Goal: Use online tool/utility: Utilize a website feature to perform a specific function

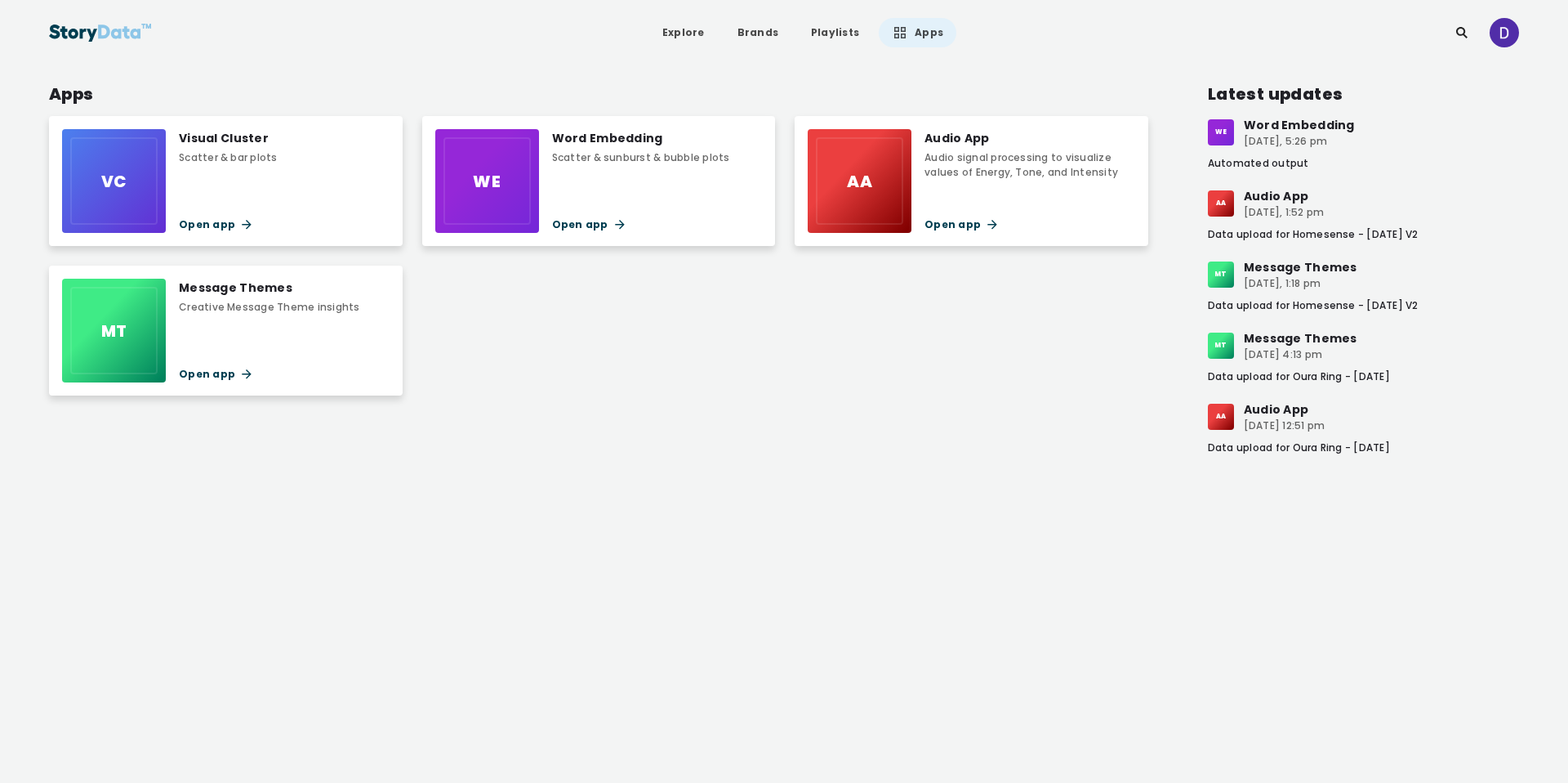
click at [570, 216] on div "Open app" at bounding box center [641, 225] width 178 height 17
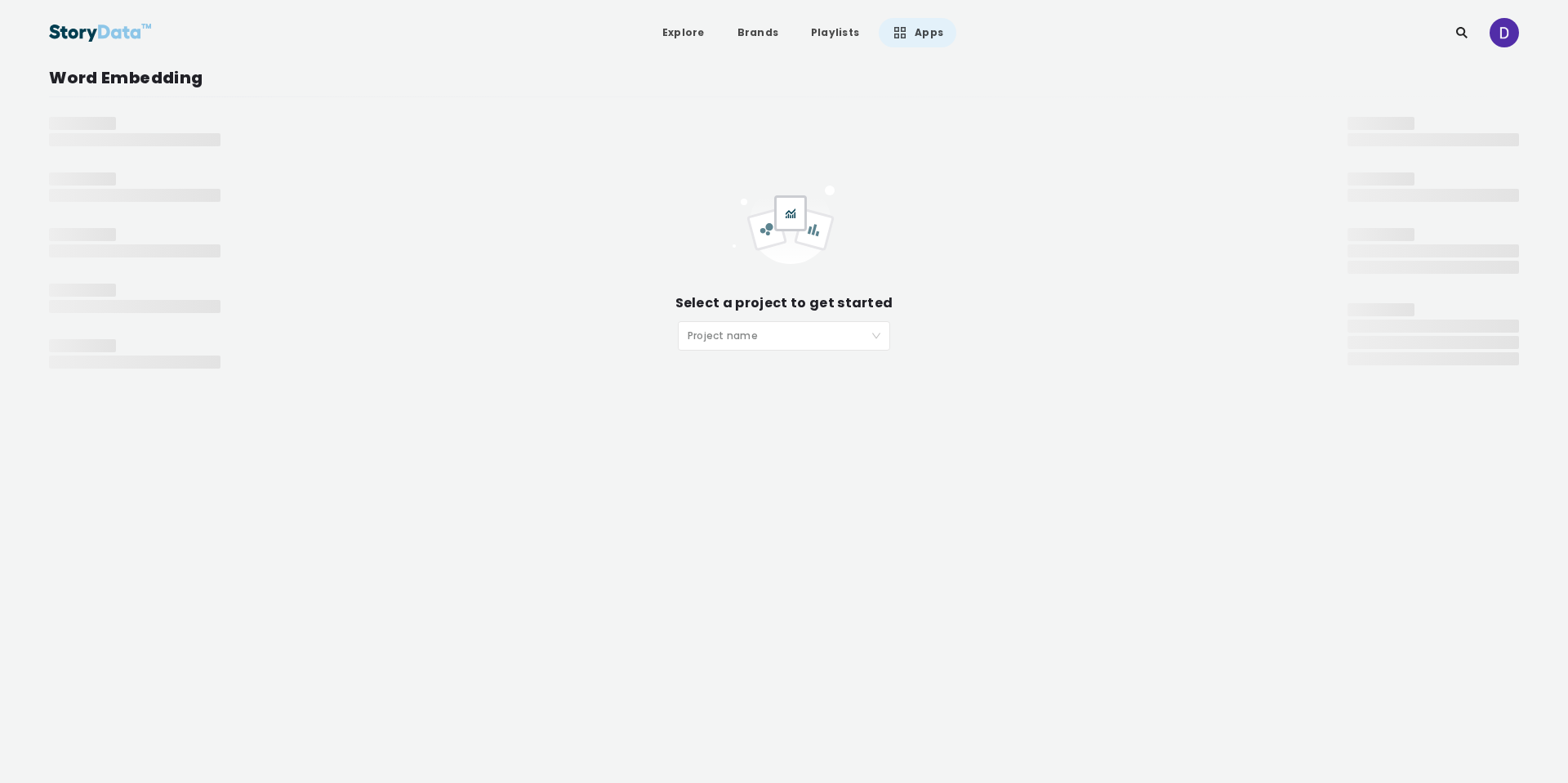
click at [757, 338] on input "search" at bounding box center [778, 334] width 181 height 25
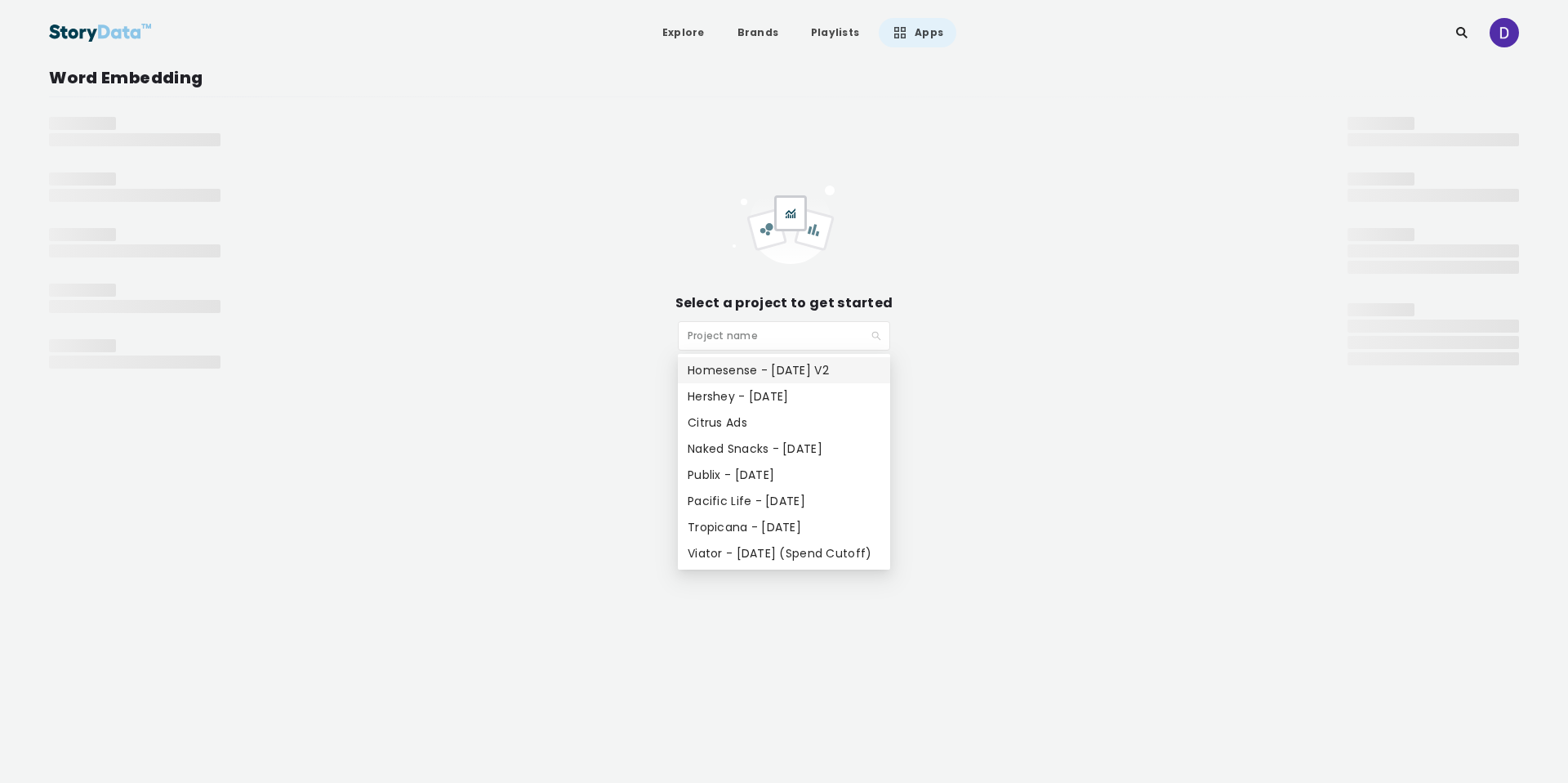
click at [768, 372] on div "Homesense - [DATE] V2" at bounding box center [784, 370] width 193 height 18
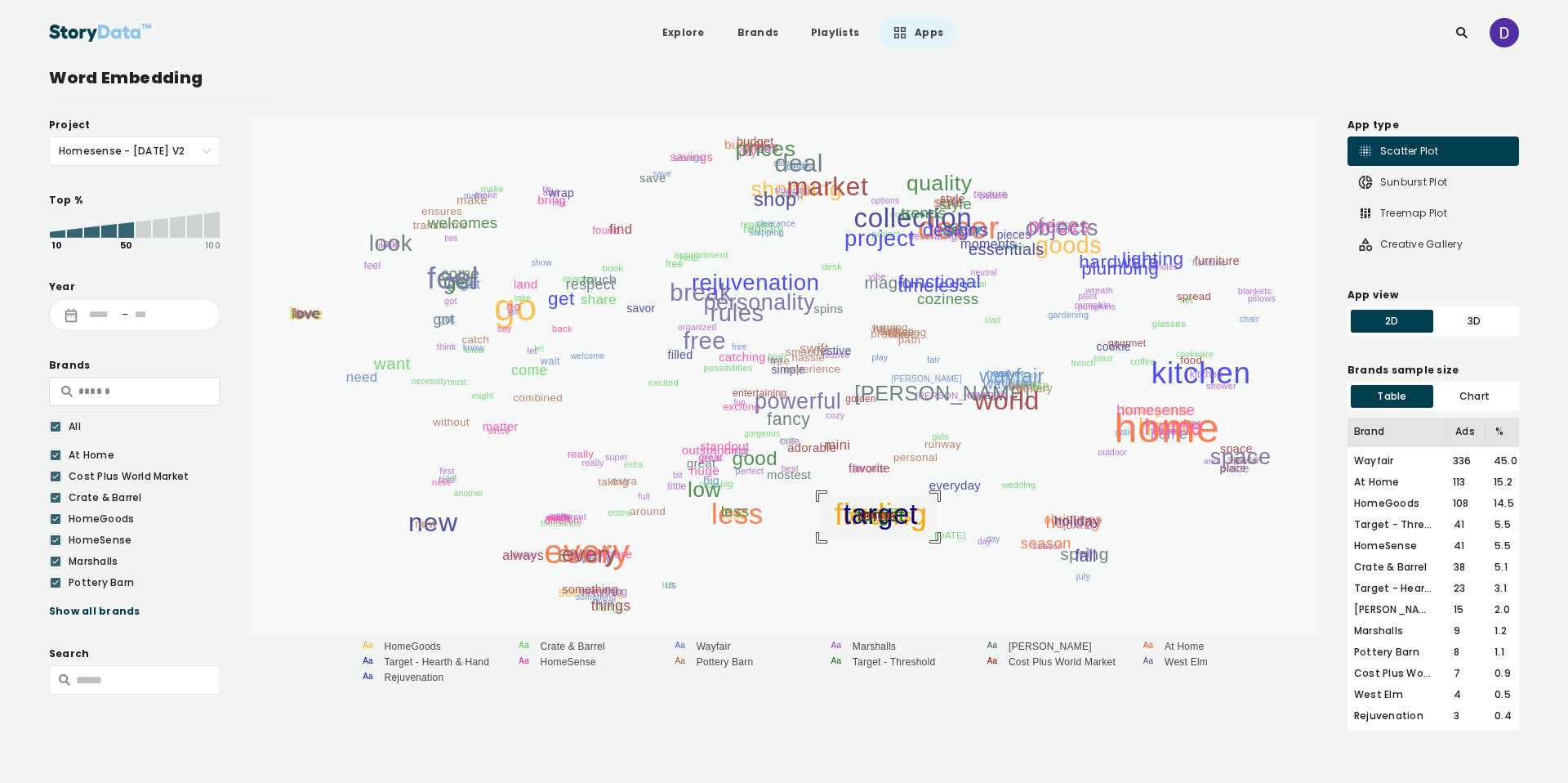
drag, startPoint x: 818, startPoint y: 493, endPoint x: 937, endPoint y: 540, distance: 127.9
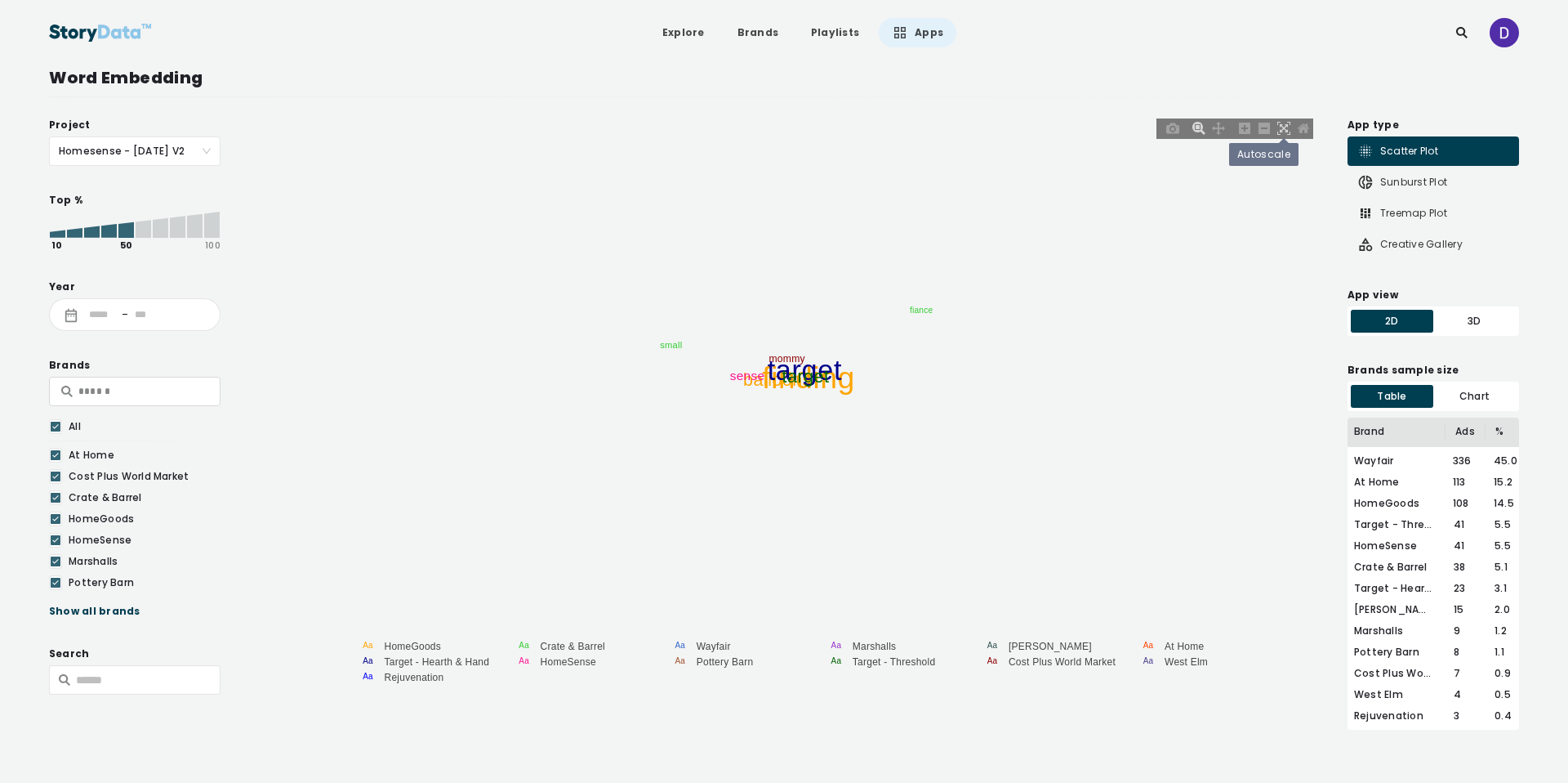
click at [1281, 128] on icon at bounding box center [1284, 128] width 13 height 13
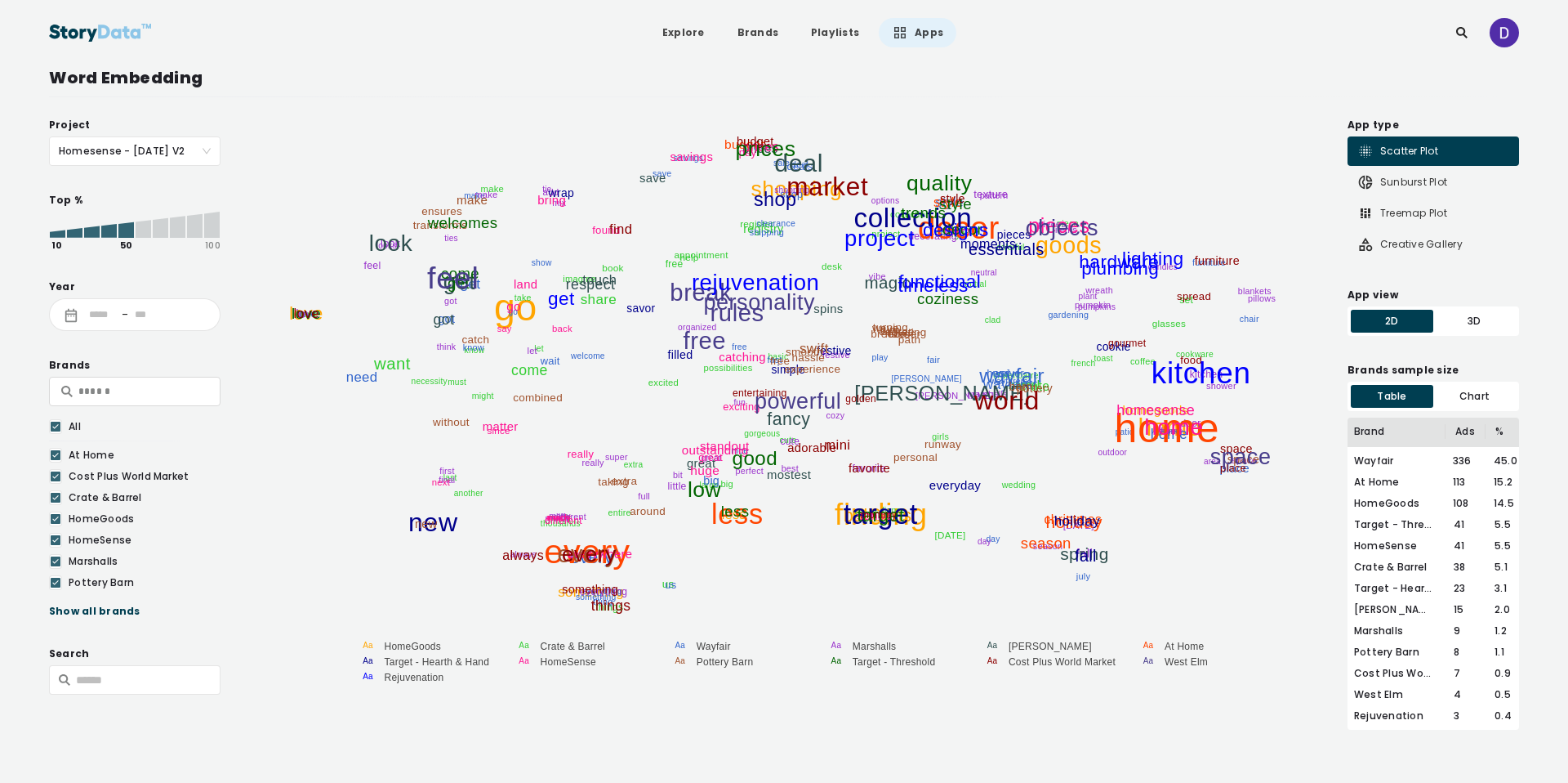
click at [54, 425] on icon at bounding box center [55, 427] width 10 height 17
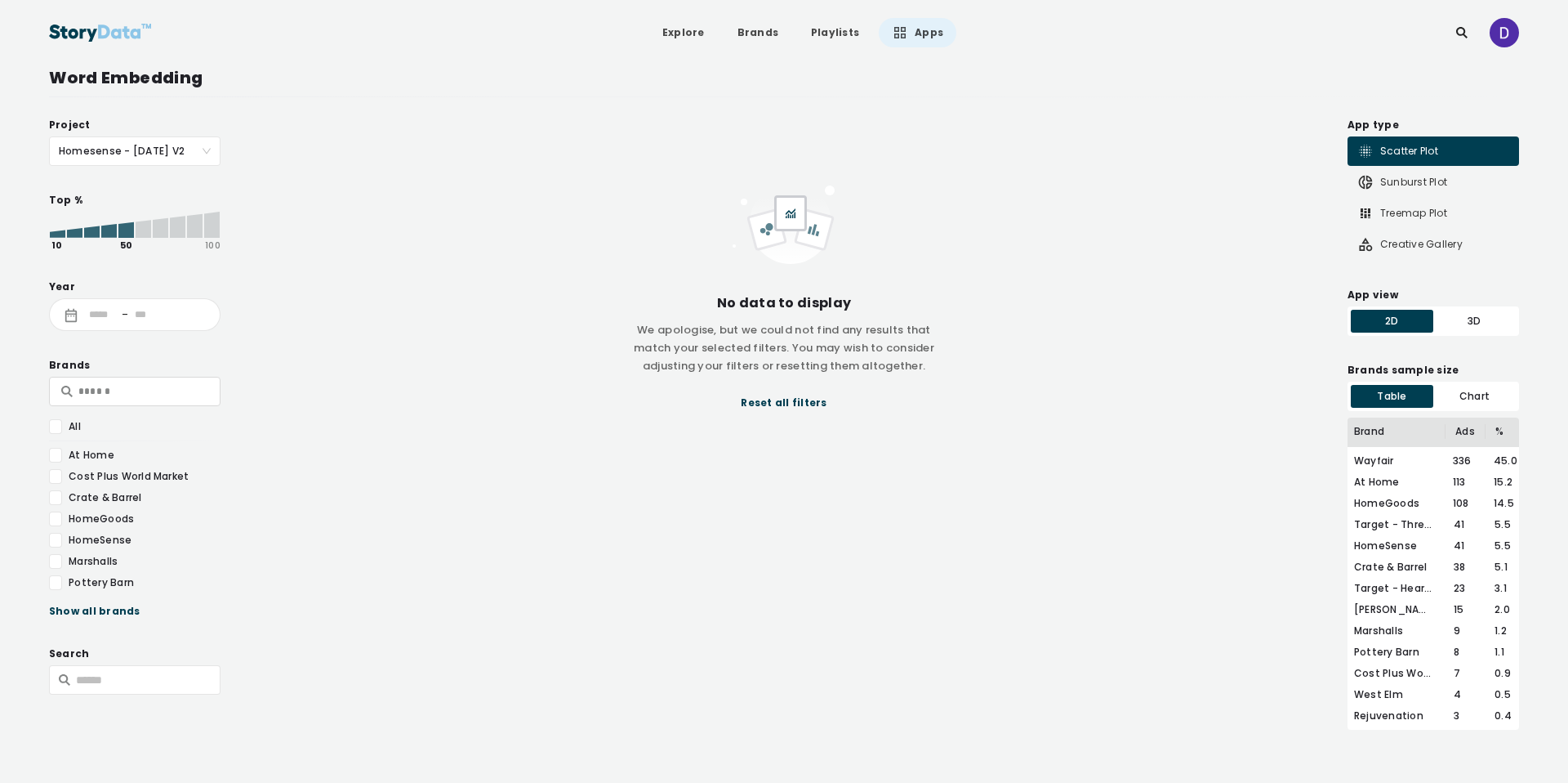
click at [55, 536] on div at bounding box center [55, 540] width 13 height 15
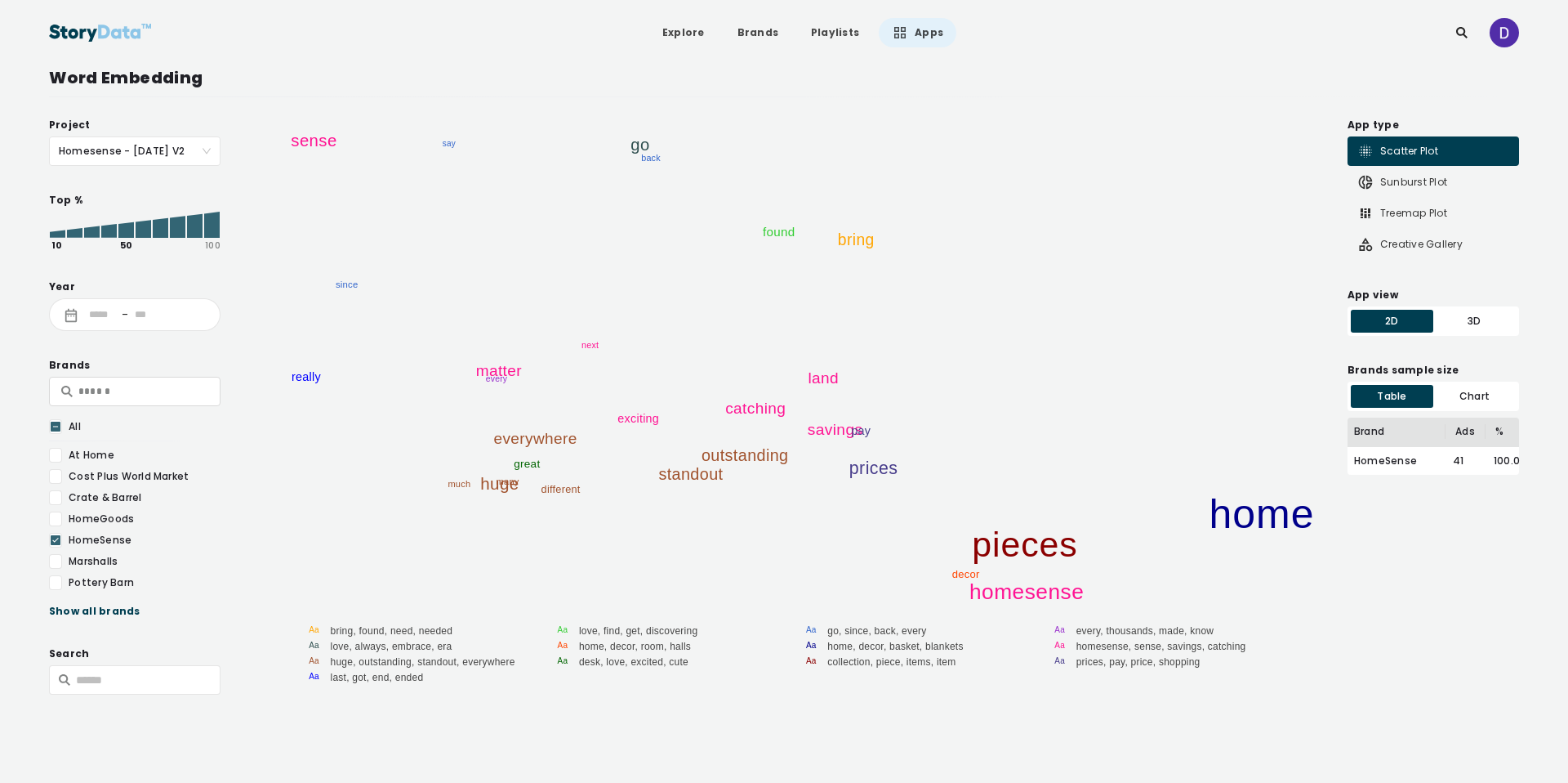
click at [212, 226] on icon at bounding box center [212, 225] width 16 height 26
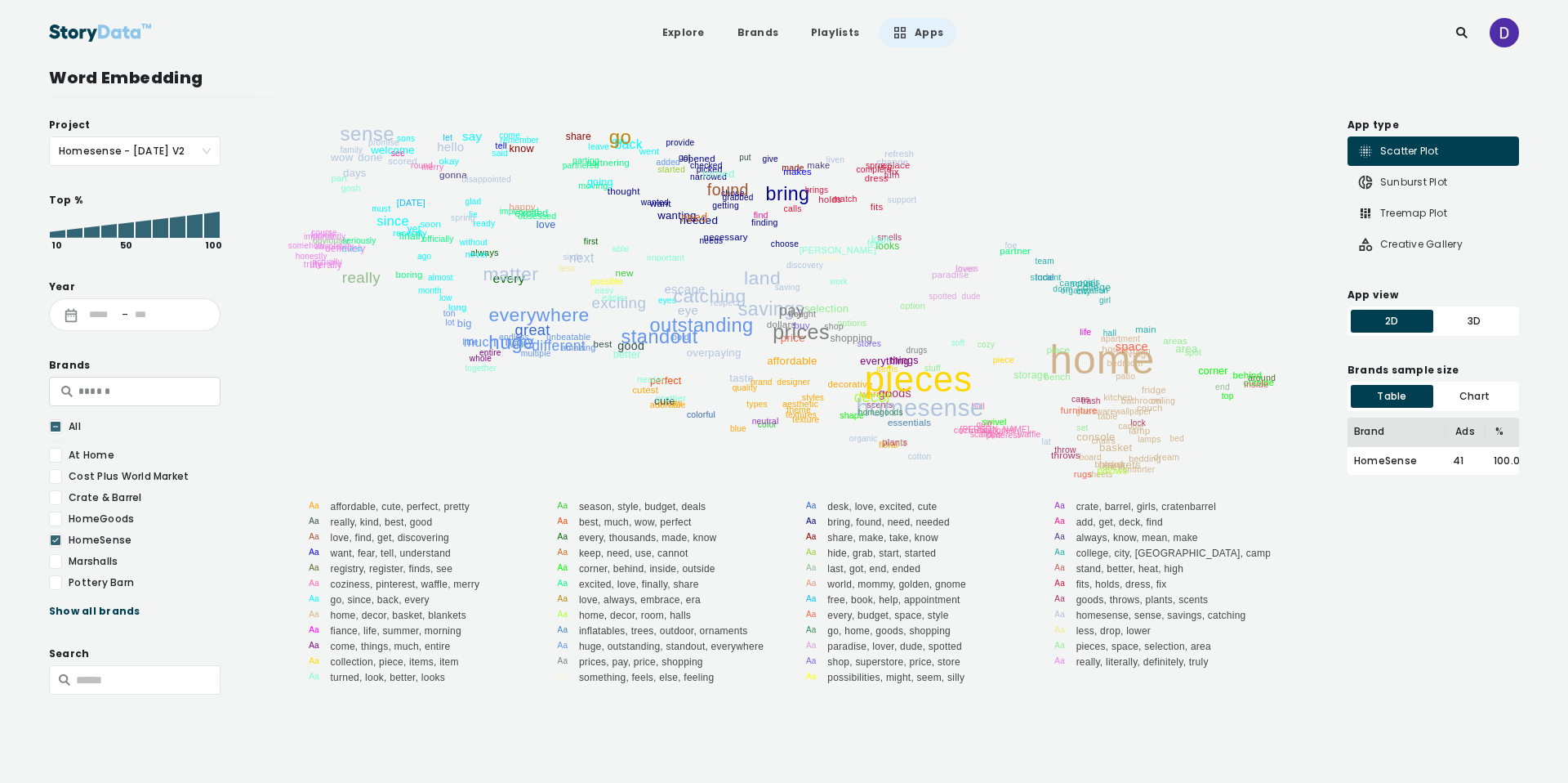
click at [52, 423] on icon at bounding box center [55, 427] width 10 height 17
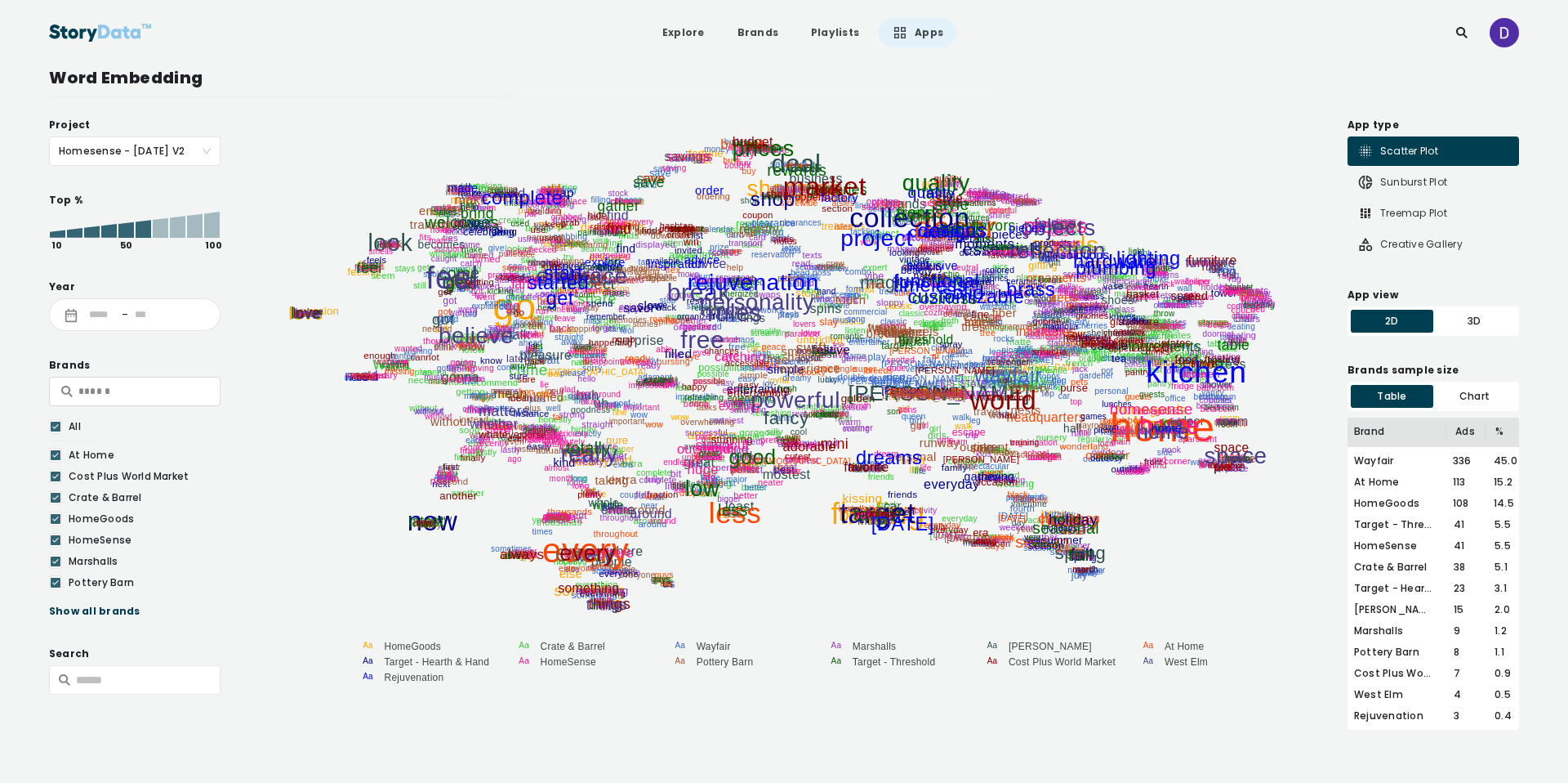
click at [142, 233] on icon at bounding box center [143, 229] width 16 height 18
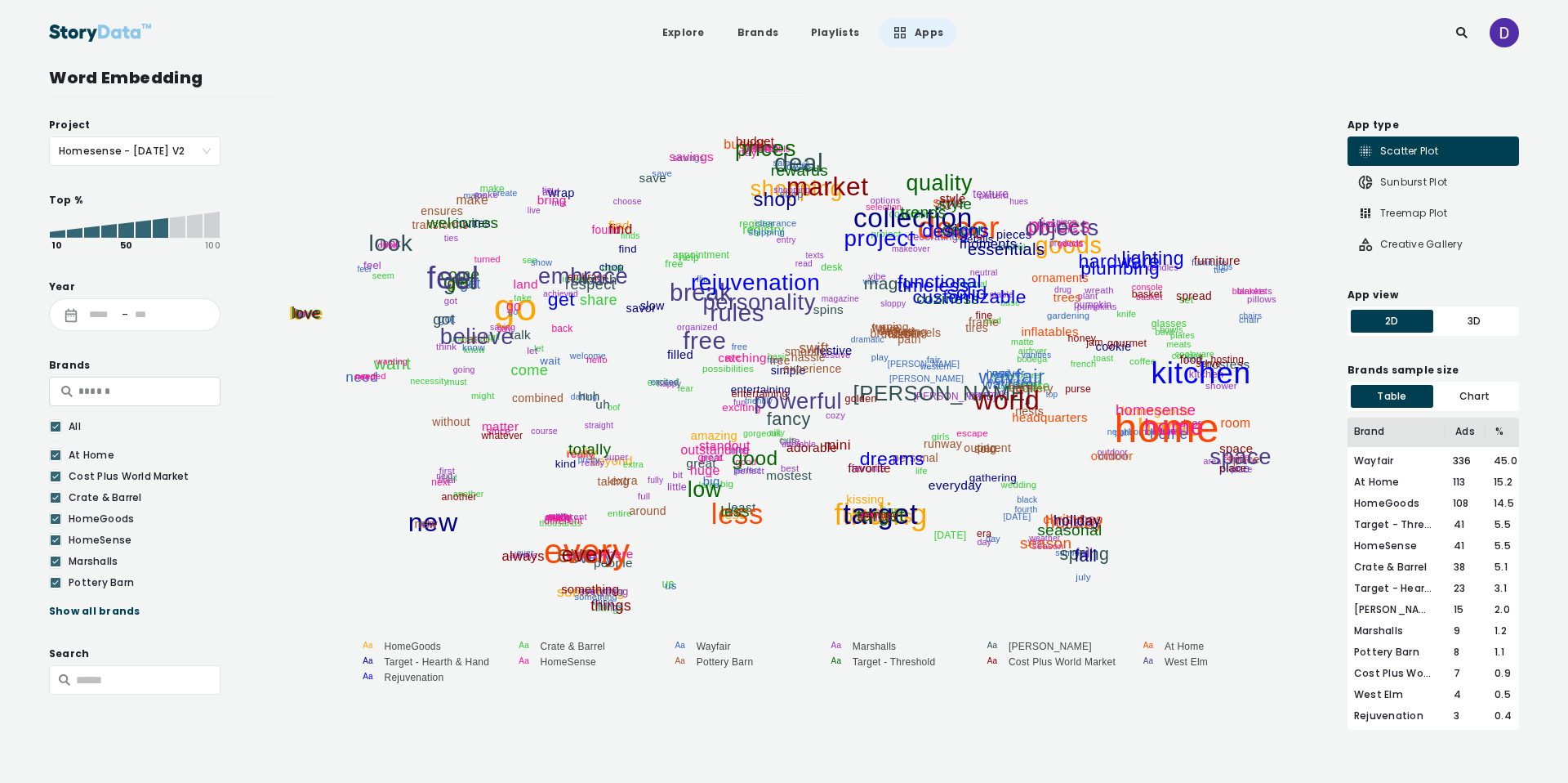
click at [160, 230] on icon at bounding box center [160, 227] width 16 height 19
